Goal: Task Accomplishment & Management: Use online tool/utility

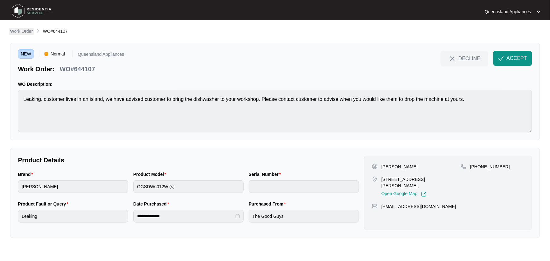
drag, startPoint x: 0, startPoint y: 0, endPoint x: 30, endPoint y: 30, distance: 42.4
click at [30, 30] on p "Work Order" at bounding box center [21, 31] width 23 height 6
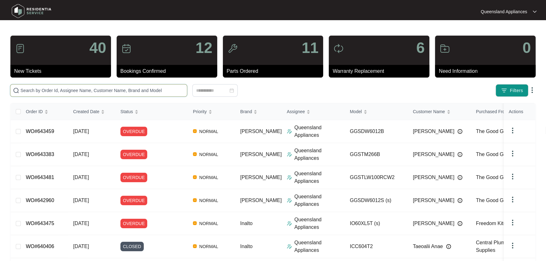
click at [80, 91] on input "text" at bounding box center [102, 90] width 164 height 7
paste input "644107"
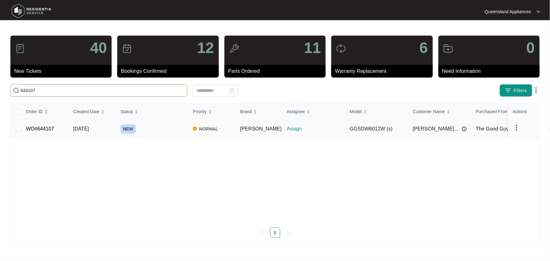
type input "644107"
click at [170, 126] on div "NEW" at bounding box center [153, 128] width 67 height 9
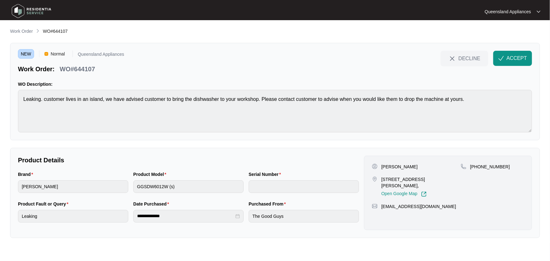
click at [87, 68] on p "WO#644107" at bounding box center [77, 69] width 35 height 9
copy p "644107"
drag, startPoint x: 480, startPoint y: 167, endPoint x: 507, endPoint y: 167, distance: 26.5
click at [507, 167] on div "[PHONE_NUMBER]" at bounding box center [492, 167] width 63 height 6
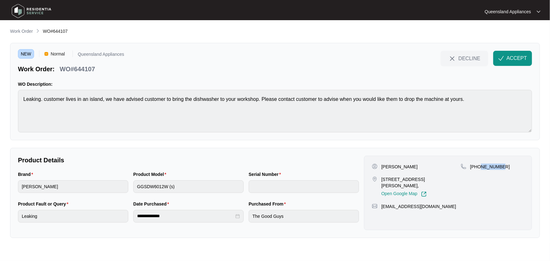
click at [480, 165] on p "[PHONE_NUMBER]" at bounding box center [490, 167] width 40 height 6
drag, startPoint x: 479, startPoint y: 167, endPoint x: 499, endPoint y: 173, distance: 21.7
click at [514, 167] on div "[PHONE_NUMBER]" at bounding box center [492, 167] width 63 height 6
copy p "474180292"
click at [510, 58] on span "ACCEPT" at bounding box center [517, 59] width 20 height 8
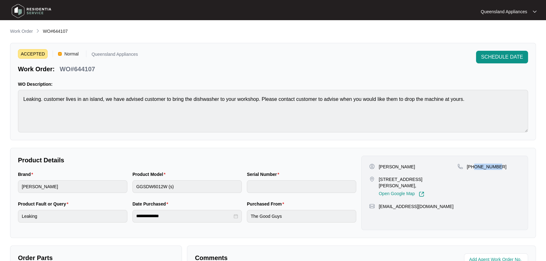
drag, startPoint x: 26, startPoint y: 30, endPoint x: 44, endPoint y: 29, distance: 18.4
click at [26, 30] on p "Work Order" at bounding box center [21, 31] width 23 height 6
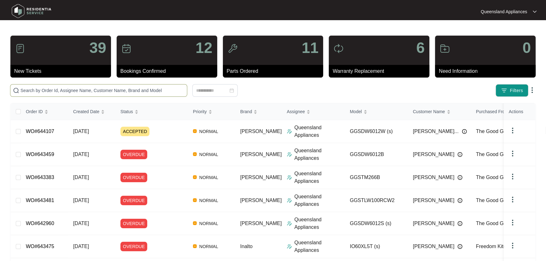
click at [161, 89] on input "text" at bounding box center [102, 90] width 164 height 7
paste input "644152"
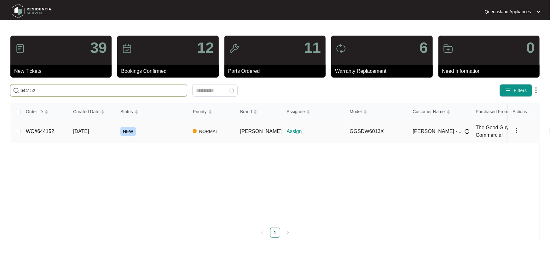
type input "644152"
click at [169, 133] on div "NEW" at bounding box center [153, 131] width 67 height 9
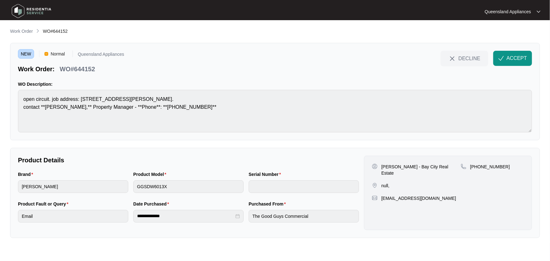
click at [74, 71] on p "WO#644152" at bounding box center [77, 69] width 35 height 9
click at [81, 70] on p "WO#644152" at bounding box center [77, 69] width 35 height 9
copy p "644152"
drag, startPoint x: 478, startPoint y: 165, endPoint x: 511, endPoint y: 165, distance: 33.1
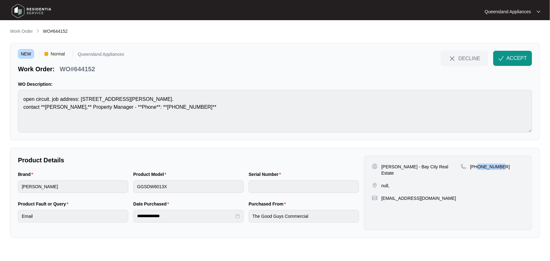
click at [511, 165] on div "[PHONE_NUMBER]" at bounding box center [492, 167] width 63 height 6
copy p "732457533"
click at [520, 59] on span "ACCEPT" at bounding box center [517, 59] width 20 height 8
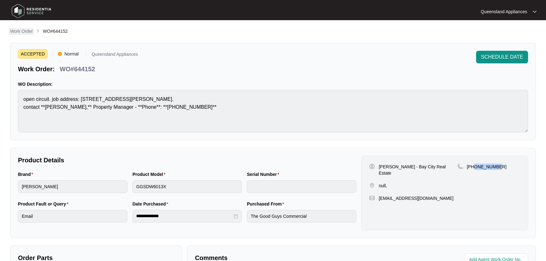
click at [27, 29] on p "Work Order" at bounding box center [21, 31] width 23 height 6
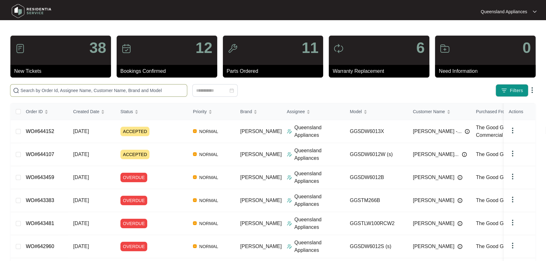
click at [67, 94] on span at bounding box center [98, 90] width 177 height 13
paste input "644171"
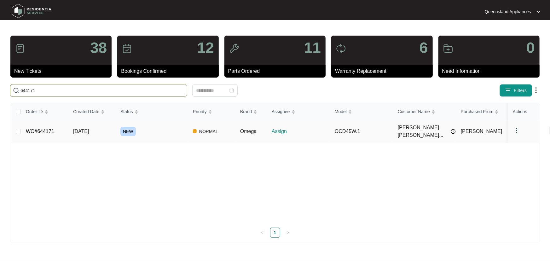
type input "644171"
click at [164, 130] on div "NEW" at bounding box center [153, 131] width 67 height 9
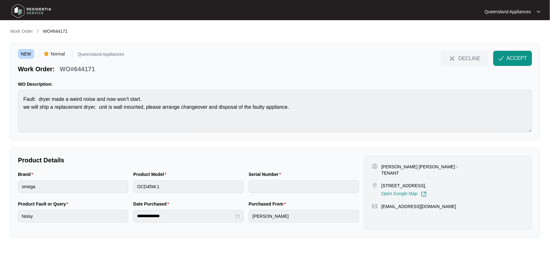
click at [84, 66] on p "WO#644171" at bounding box center [77, 69] width 35 height 9
copy p "644171"
click at [515, 58] on span "ACCEPT" at bounding box center [517, 59] width 20 height 8
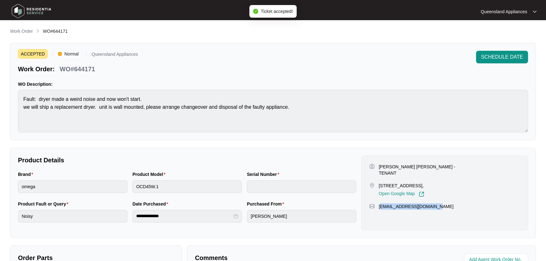
drag, startPoint x: 422, startPoint y: 204, endPoint x: 380, endPoint y: 207, distance: 42.4
click at [380, 207] on div "[EMAIL_ADDRESS][DOMAIN_NAME]" at bounding box center [444, 206] width 151 height 6
click at [380, 207] on p "[EMAIL_ADDRESS][DOMAIN_NAME]" at bounding box center [416, 206] width 75 height 6
